Goal: Transaction & Acquisition: Book appointment/travel/reservation

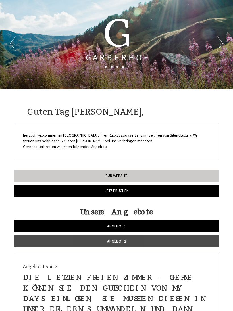
scroll to position [19, 0]
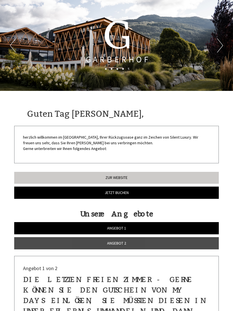
click at [144, 242] on link "Angebot 2" at bounding box center [116, 243] width 204 height 12
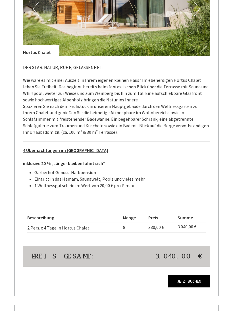
scroll to position [429, 0]
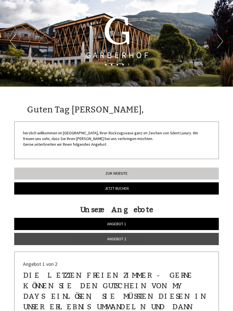
click at [139, 237] on link "Angebot 2" at bounding box center [116, 239] width 204 height 12
